Goal: Register for event/course

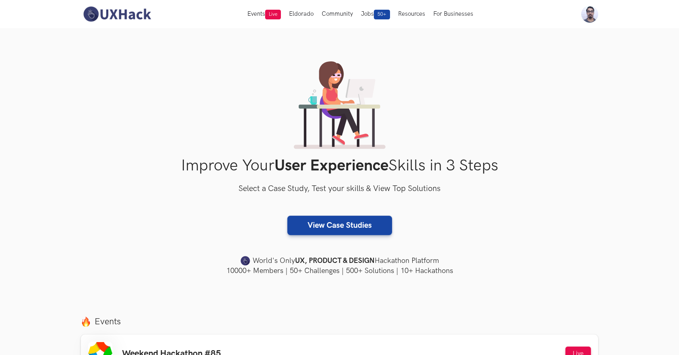
scroll to position [89, 0]
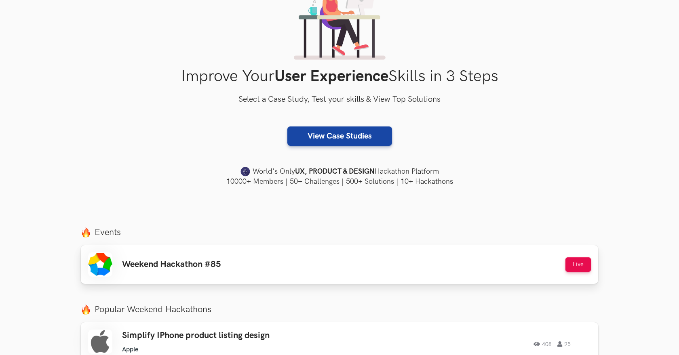
click at [201, 262] on h3 "Weekend Hackathon #85" at bounding box center [171, 264] width 99 height 11
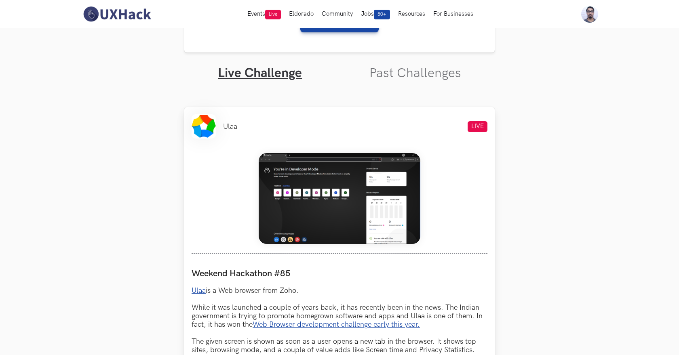
scroll to position [211, 0]
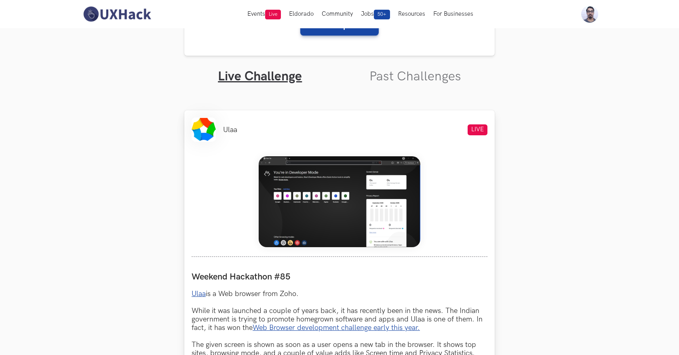
click at [351, 185] on img at bounding box center [340, 201] width 162 height 91
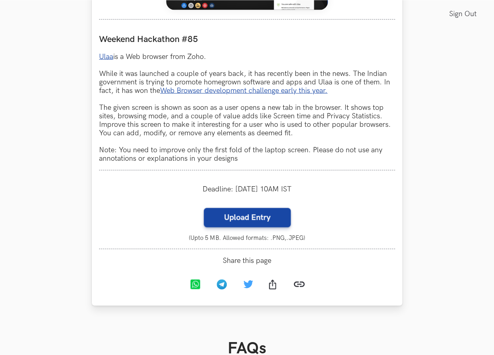
scroll to position [453, 0]
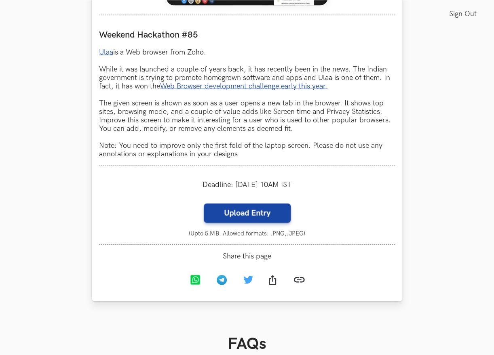
click at [149, 147] on p "Ulaa is a Web browser from Zoho. While it was launched a couple of years back, …" at bounding box center [247, 103] width 296 height 110
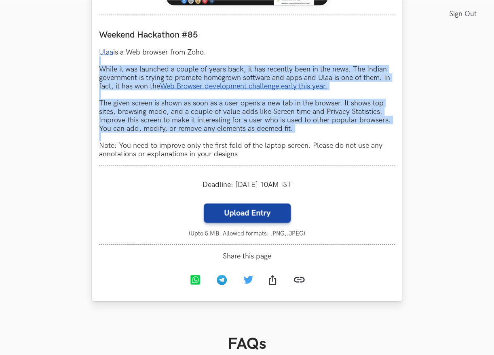
drag, startPoint x: 149, startPoint y: 147, endPoint x: 145, endPoint y: 74, distance: 72.4
click at [145, 74] on p "Ulaa is a Web browser from Zoho. While it was launched a couple of years back, …" at bounding box center [247, 103] width 296 height 110
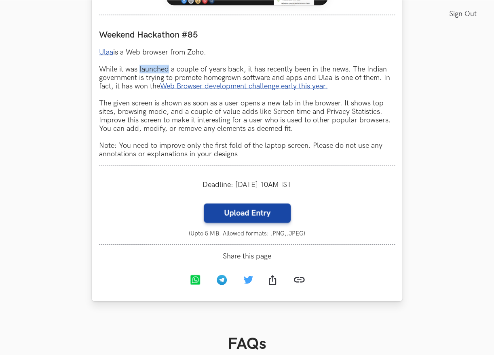
click at [145, 74] on p "Ulaa is a Web browser from Zoho. While it was launched a couple of years back, …" at bounding box center [247, 103] width 296 height 110
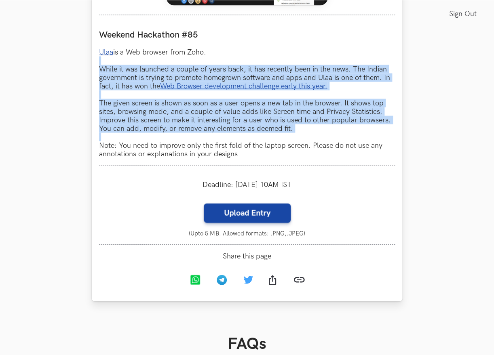
drag, startPoint x: 145, startPoint y: 74, endPoint x: 145, endPoint y: 139, distance: 65.0
click at [145, 139] on p "Ulaa is a Web browser from Zoho. While it was launched a couple of years back, …" at bounding box center [247, 103] width 296 height 110
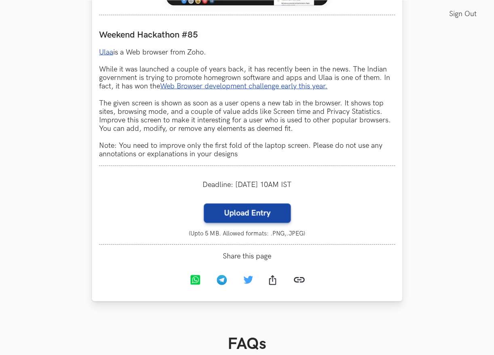
click at [145, 139] on p "Ulaa is a Web browser from Zoho. While it was launched a couple of years back, …" at bounding box center [247, 103] width 296 height 110
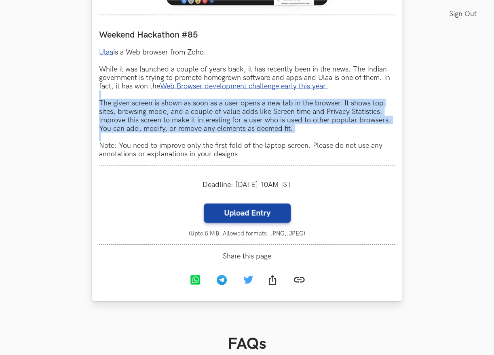
drag, startPoint x: 145, startPoint y: 139, endPoint x: 145, endPoint y: 118, distance: 21.4
click at [145, 118] on p "Ulaa is a Web browser from Zoho. While it was launched a couple of years back, …" at bounding box center [247, 103] width 296 height 110
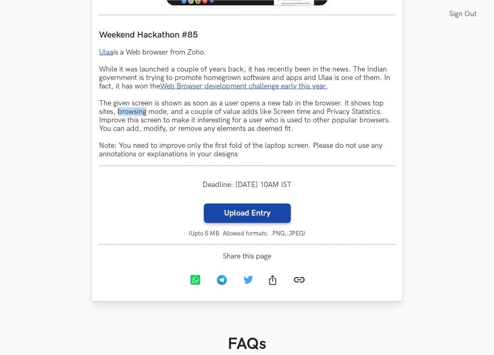
click at [145, 118] on p "Ulaa is a Web browser from Zoho. While it was launched a couple of years back, …" at bounding box center [247, 103] width 296 height 110
click at [145, 117] on p "Ulaa is a Web browser from Zoho. While it was launched a couple of years back, …" at bounding box center [247, 103] width 296 height 110
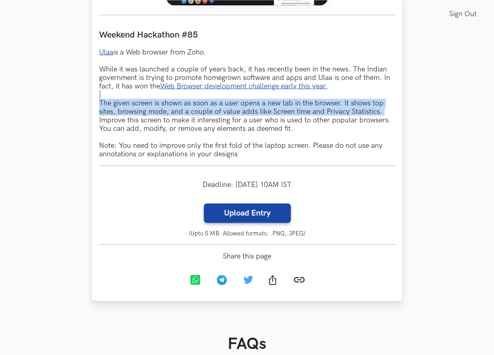
drag, startPoint x: 145, startPoint y: 117, endPoint x: 143, endPoint y: 131, distance: 14.6
click at [143, 131] on p "Ulaa is a Web browser from Zoho. While it was launched a couple of years back, …" at bounding box center [247, 103] width 296 height 110
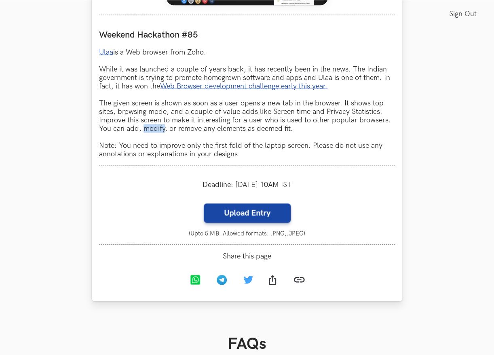
click at [143, 131] on p "Ulaa is a Web browser from Zoho. While it was launched a couple of years back, …" at bounding box center [247, 103] width 296 height 110
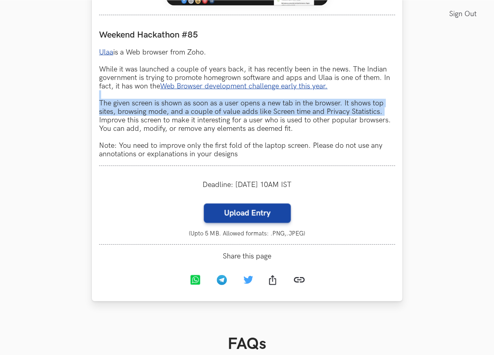
drag, startPoint x: 143, startPoint y: 131, endPoint x: 150, endPoint y: 111, distance: 21.6
click at [150, 111] on p "Ulaa is a Web browser from Zoho. While it was launched a couple of years back, …" at bounding box center [247, 103] width 296 height 110
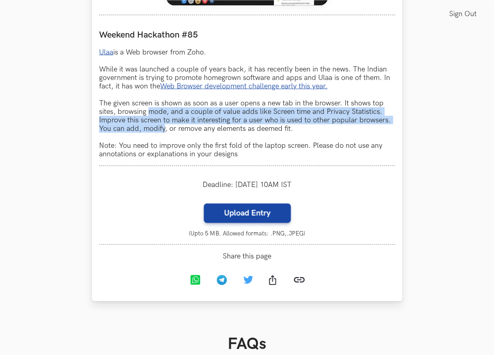
drag, startPoint x: 150, startPoint y: 111, endPoint x: 149, endPoint y: 135, distance: 24.7
click at [149, 135] on p "Ulaa is a Web browser from Zoho. While it was launched a couple of years back, …" at bounding box center [247, 103] width 296 height 110
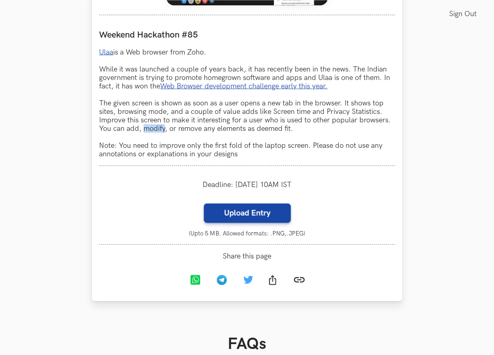
click at [149, 135] on p "Ulaa is a Web browser from Zoho. While it was launched a couple of years back, …" at bounding box center [247, 103] width 296 height 110
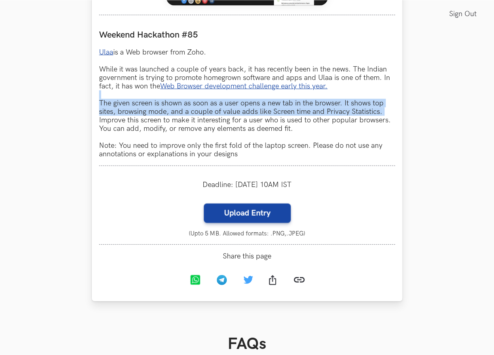
drag, startPoint x: 149, startPoint y: 135, endPoint x: 161, endPoint y: 102, distance: 35.4
click at [161, 102] on p "Ulaa is a Web browser from Zoho. While it was launched a couple of years back, …" at bounding box center [247, 103] width 296 height 110
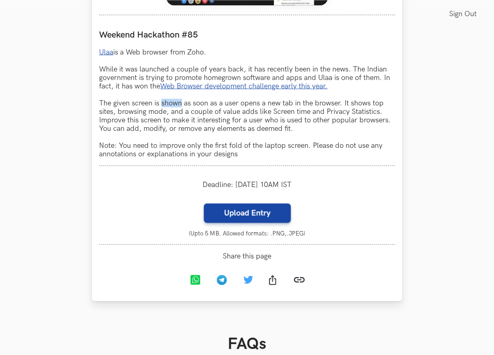
click at [161, 102] on p "Ulaa is a Web browser from Zoho. While it was launched a couple of years back, …" at bounding box center [247, 103] width 296 height 110
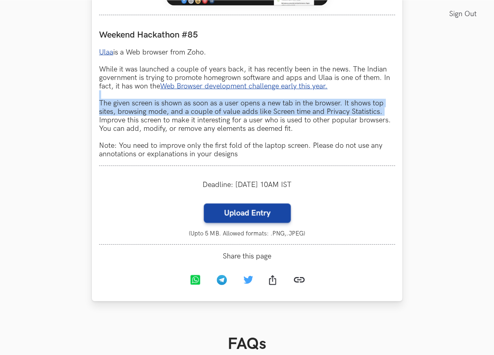
drag, startPoint x: 161, startPoint y: 102, endPoint x: 161, endPoint y: 123, distance: 20.6
click at [161, 123] on p "Ulaa is a Web browser from Zoho. While it was launched a couple of years back, …" at bounding box center [247, 103] width 296 height 110
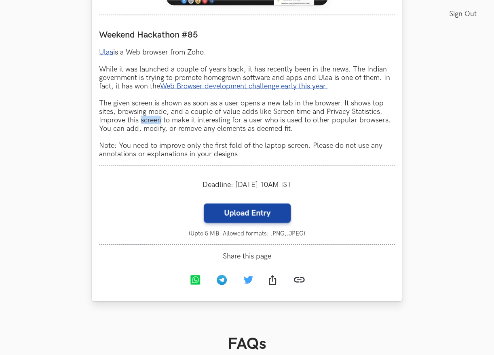
click at [161, 123] on p "Ulaa is a Web browser from Zoho. While it was launched a couple of years back, …" at bounding box center [247, 103] width 296 height 110
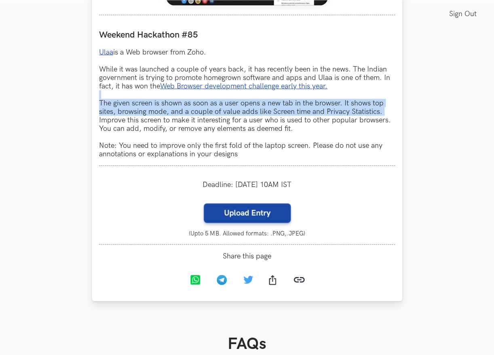
drag, startPoint x: 161, startPoint y: 123, endPoint x: 162, endPoint y: 109, distance: 13.3
click at [162, 109] on p "Ulaa is a Web browser from Zoho. While it was launched a couple of years back, …" at bounding box center [247, 103] width 296 height 110
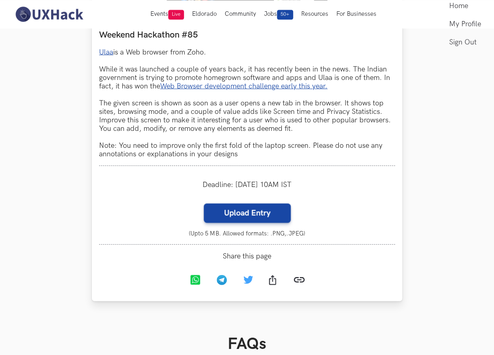
click at [224, 142] on p "Ulaa is a Web browser from Zoho. While it was launched a couple of years back, …" at bounding box center [247, 103] width 296 height 110
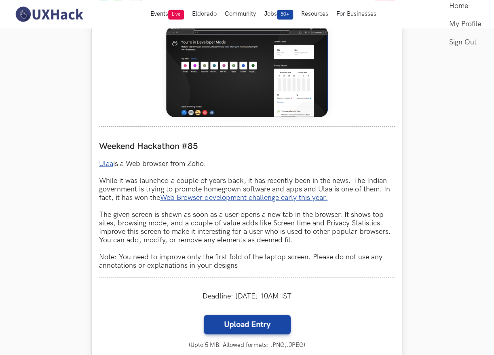
scroll to position [292, 0]
